Goal: Information Seeking & Learning: Learn about a topic

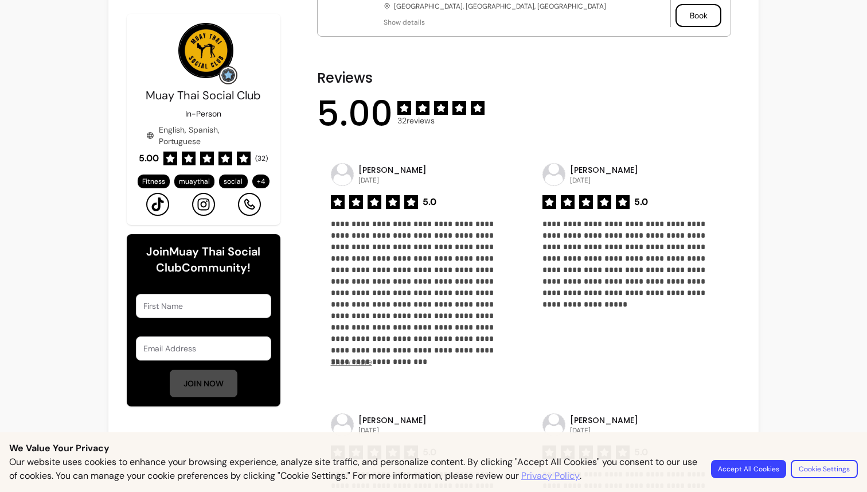
scroll to position [517, 0]
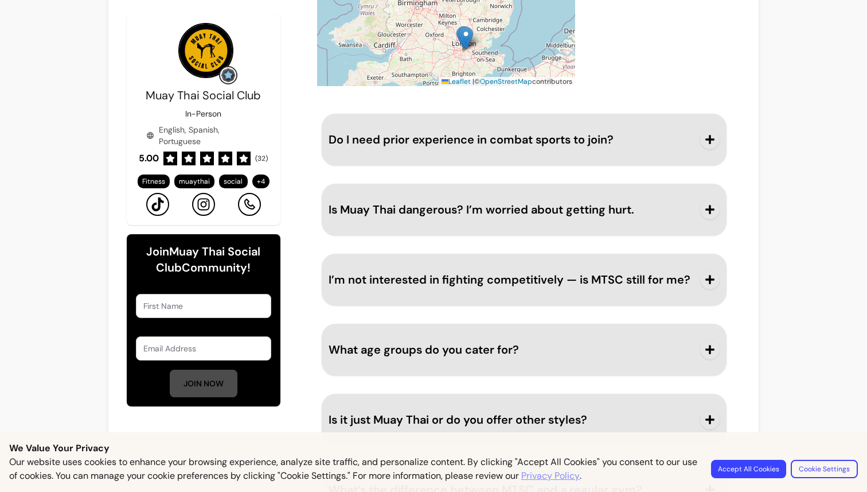
scroll to position [1373, 0]
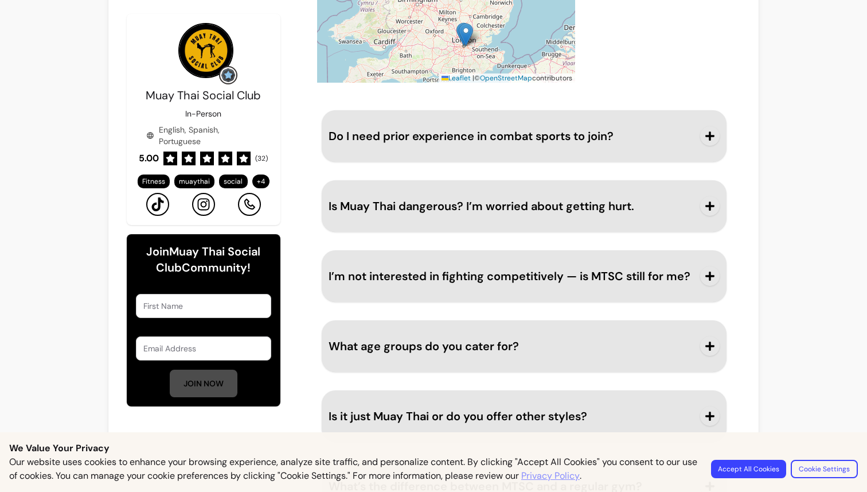
click at [706, 138] on icon "button" at bounding box center [710, 136] width 10 height 10
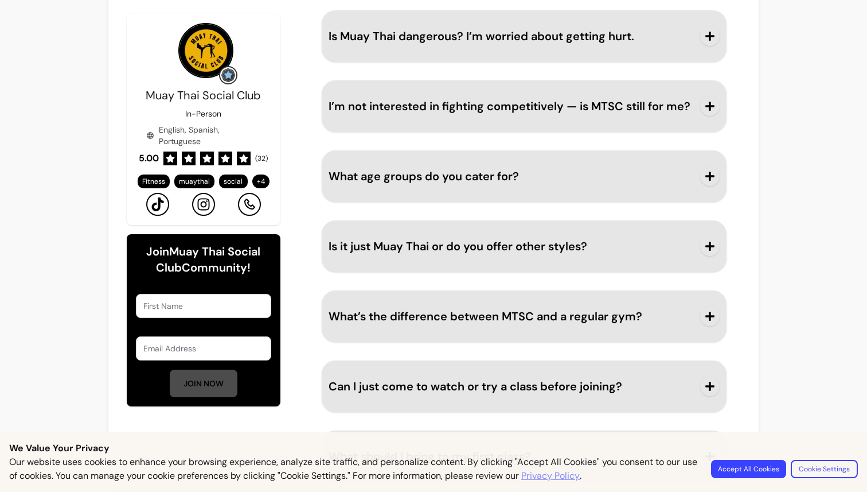
scroll to position [1634, 0]
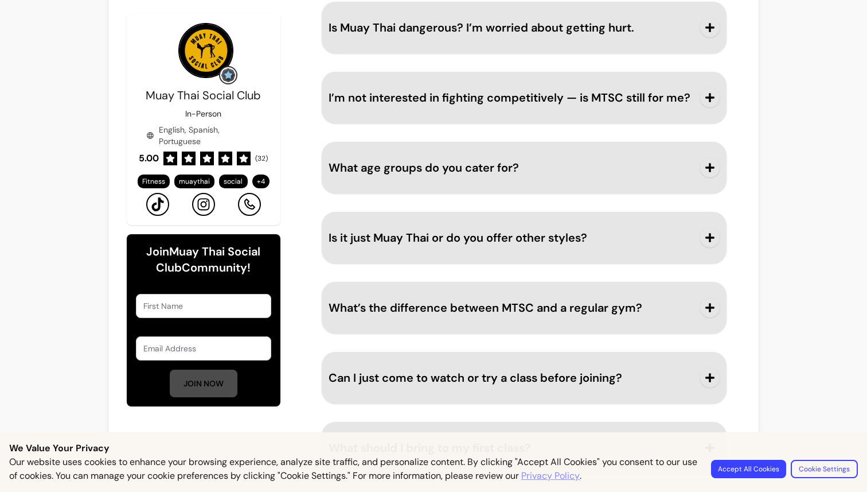
click at [823, 466] on button "Cookie Settings" at bounding box center [824, 468] width 67 height 18
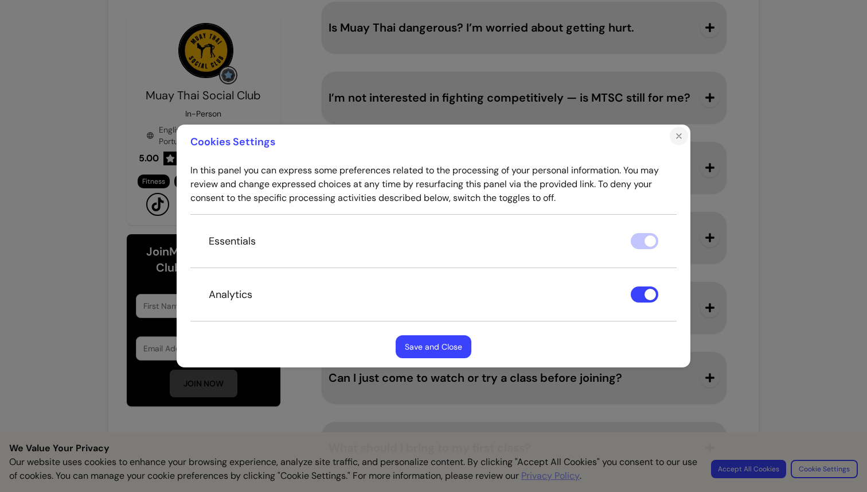
click at [683, 139] on icon "Close" at bounding box center [679, 135] width 9 height 9
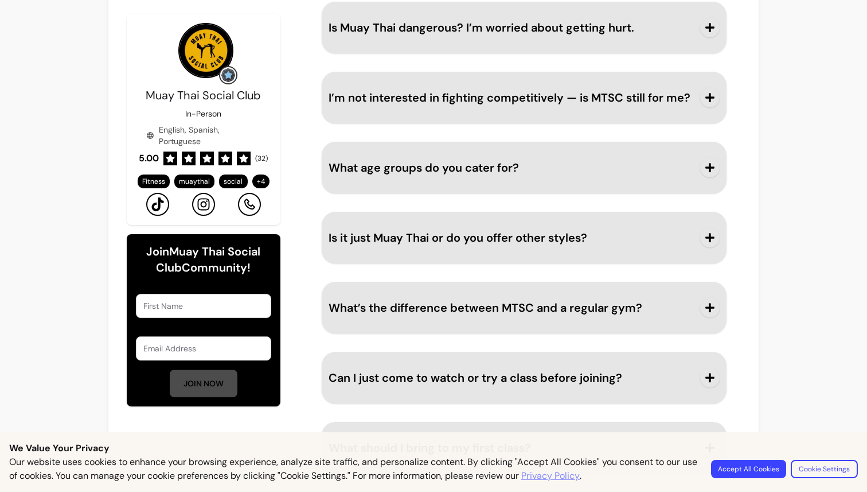
click at [707, 376] on icon "button" at bounding box center [710, 377] width 10 height 10
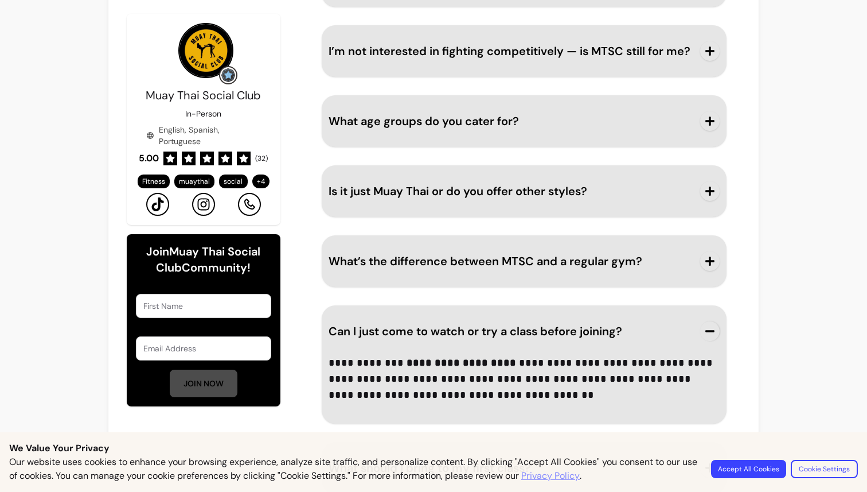
scroll to position [1701, 0]
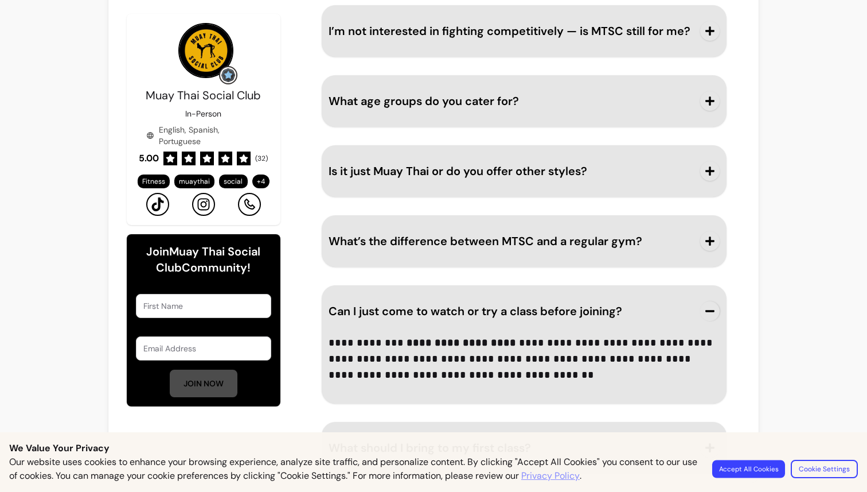
click at [716, 465] on button "Accept All Cookies" at bounding box center [748, 468] width 73 height 18
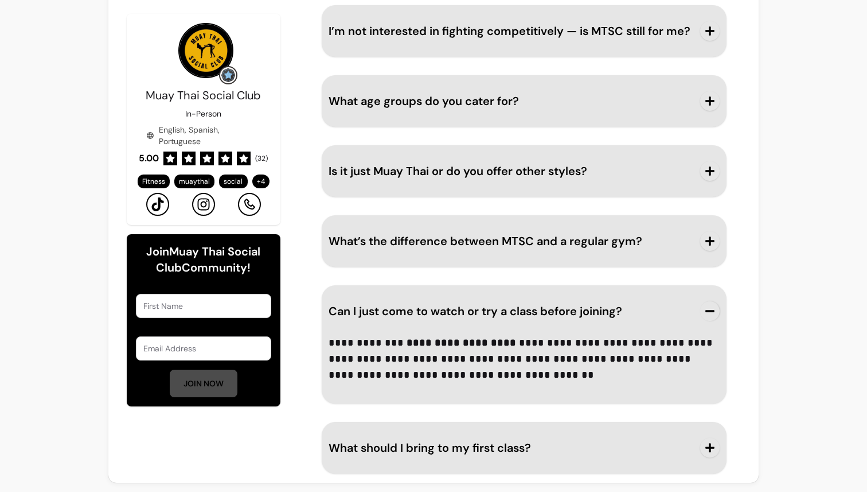
click at [594, 446] on span "What should I bring to my first class?" at bounding box center [511, 447] width 365 height 16
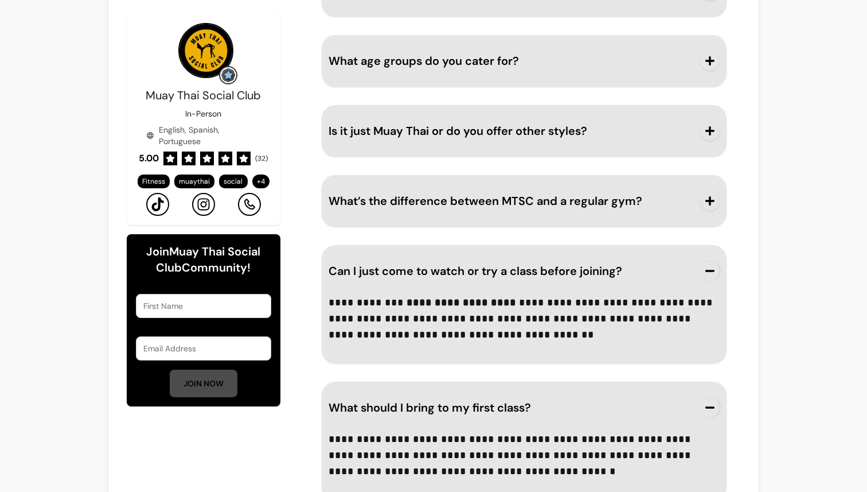
scroll to position [1767, 0]
